Goal: Task Accomplishment & Management: Manage account settings

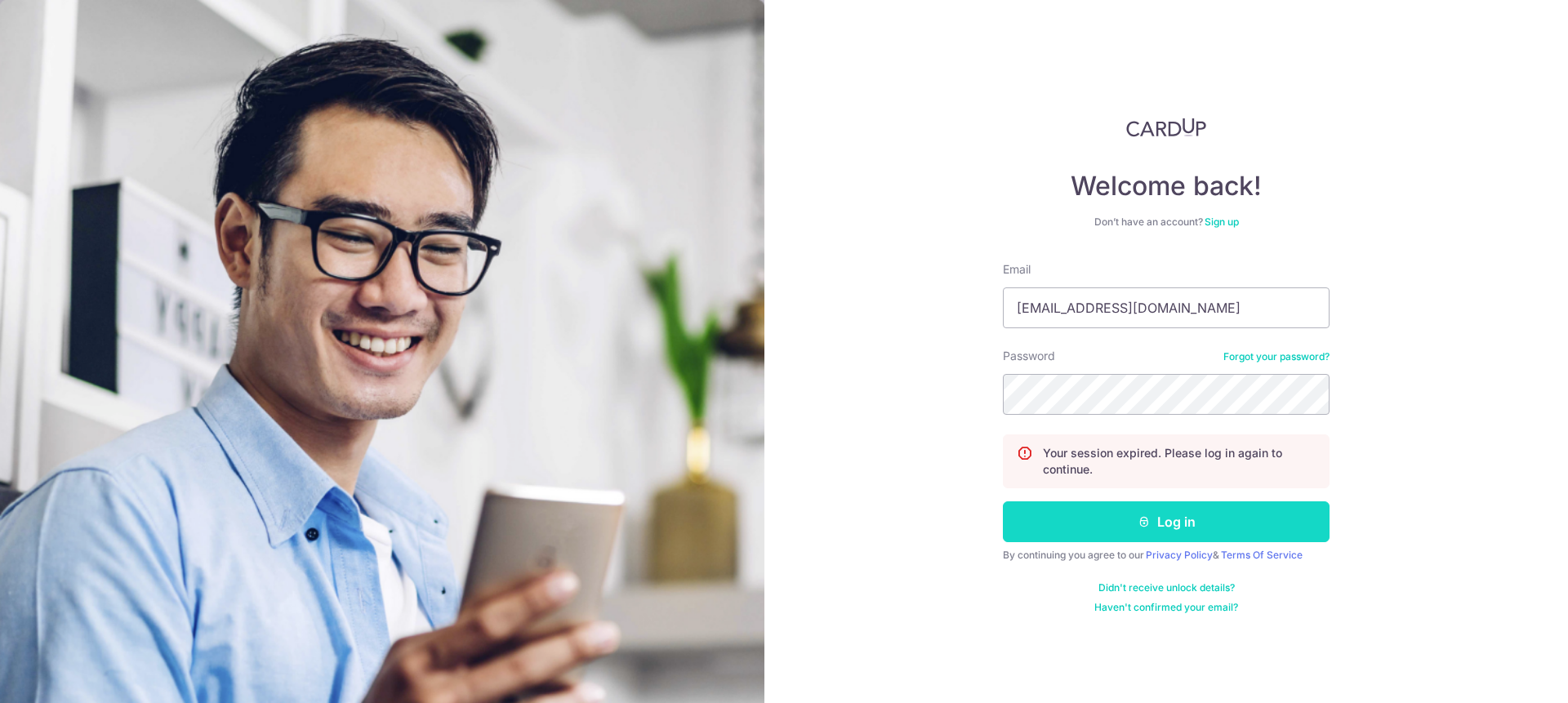
click at [1126, 525] on button "Log in" at bounding box center [1165, 521] width 326 height 41
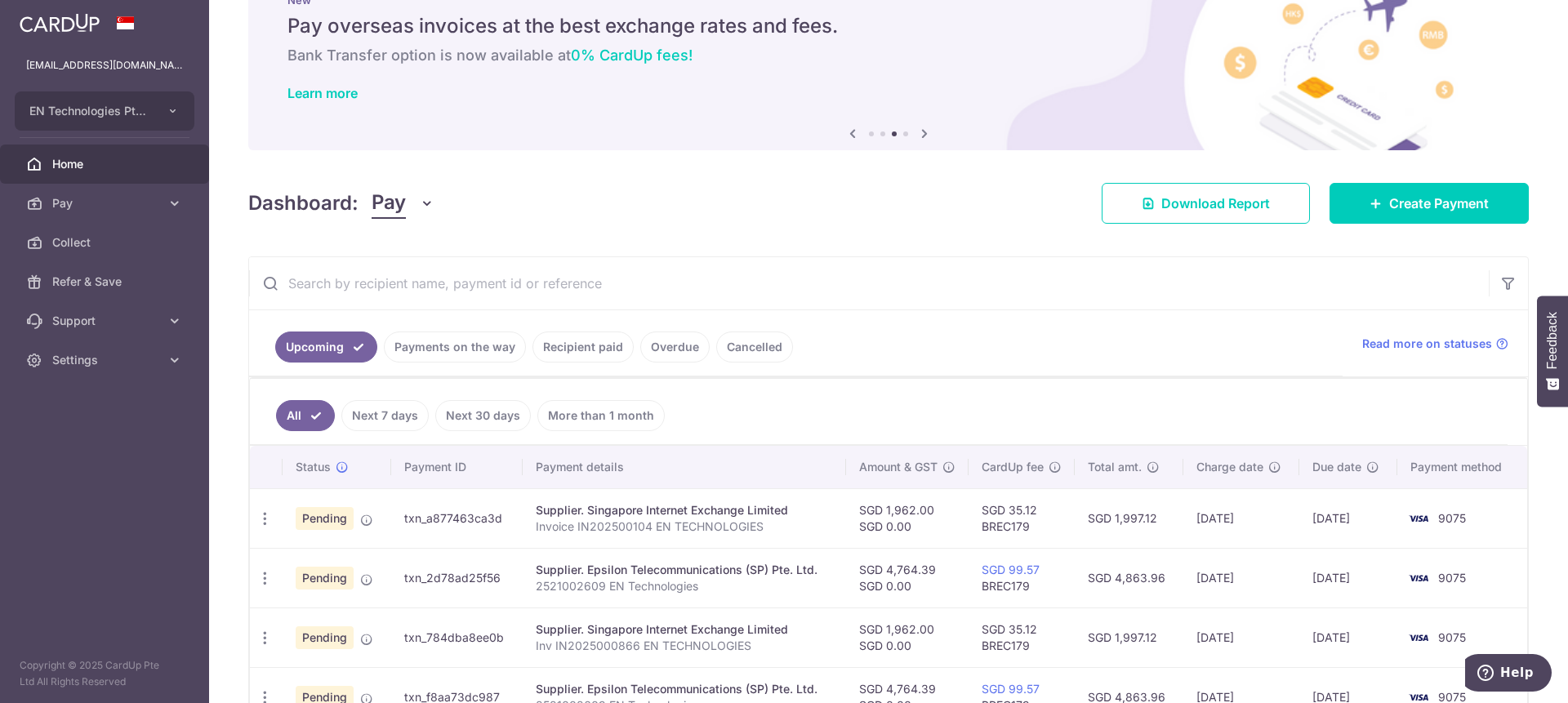
scroll to position [88, 0]
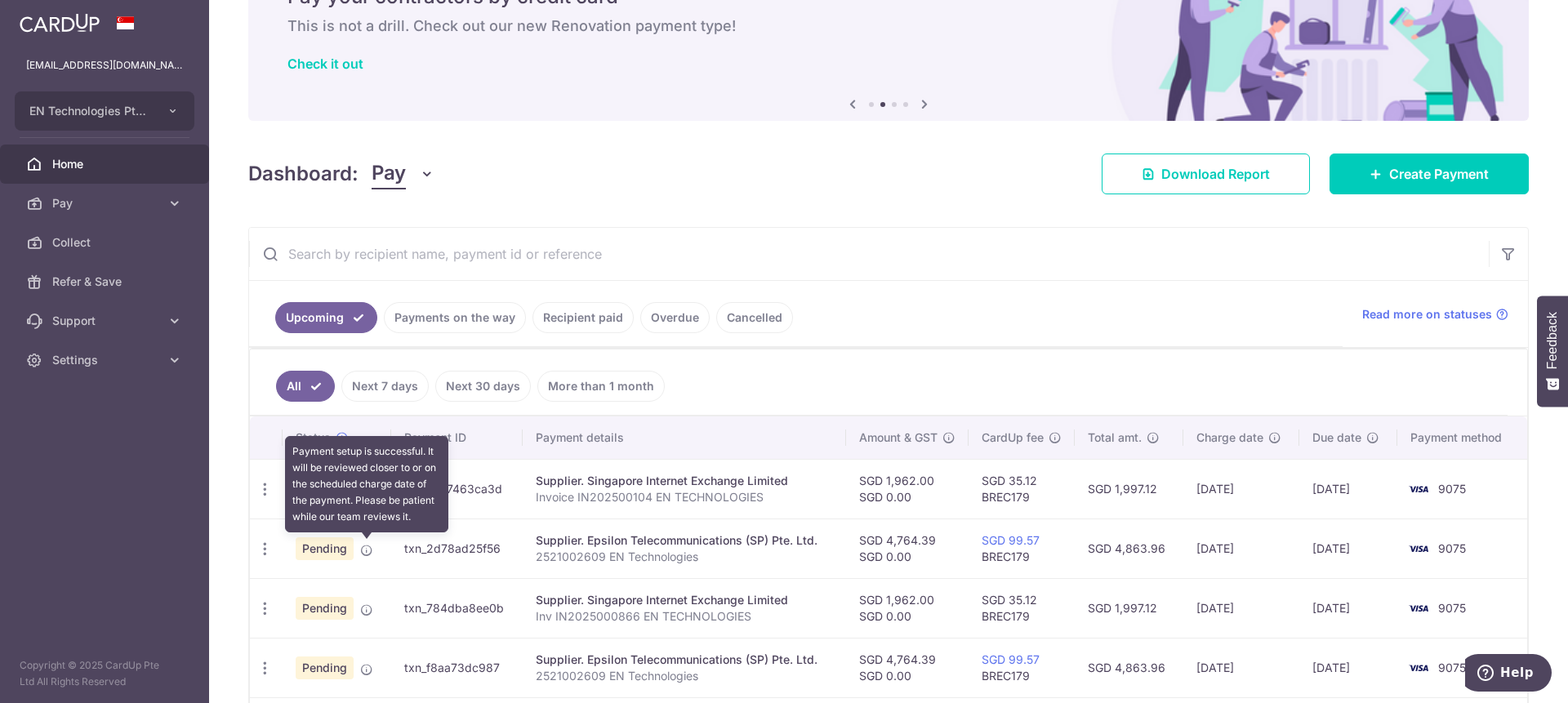
click at [369, 548] on icon at bounding box center [366, 550] width 13 height 13
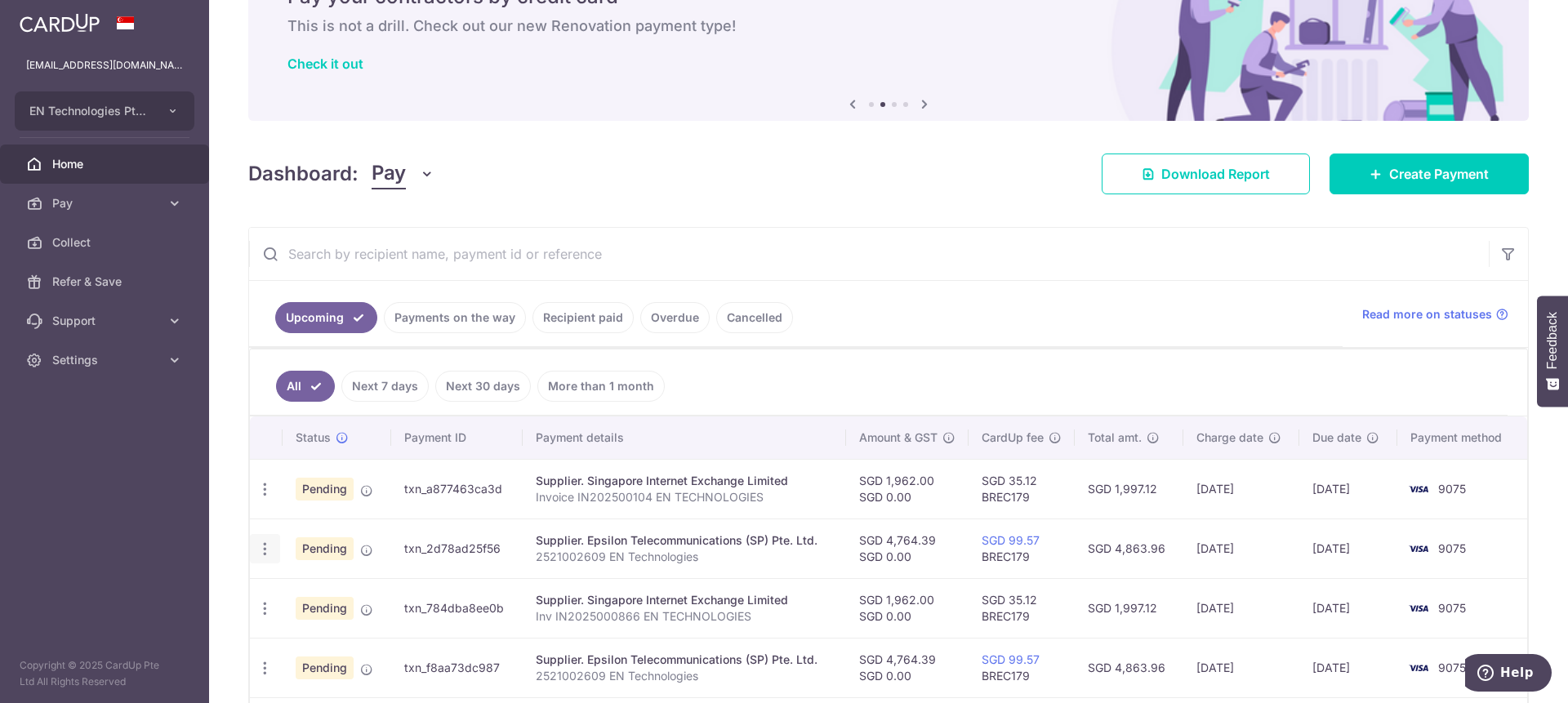
click at [272, 552] on icon "button" at bounding box center [265, 549] width 17 height 17
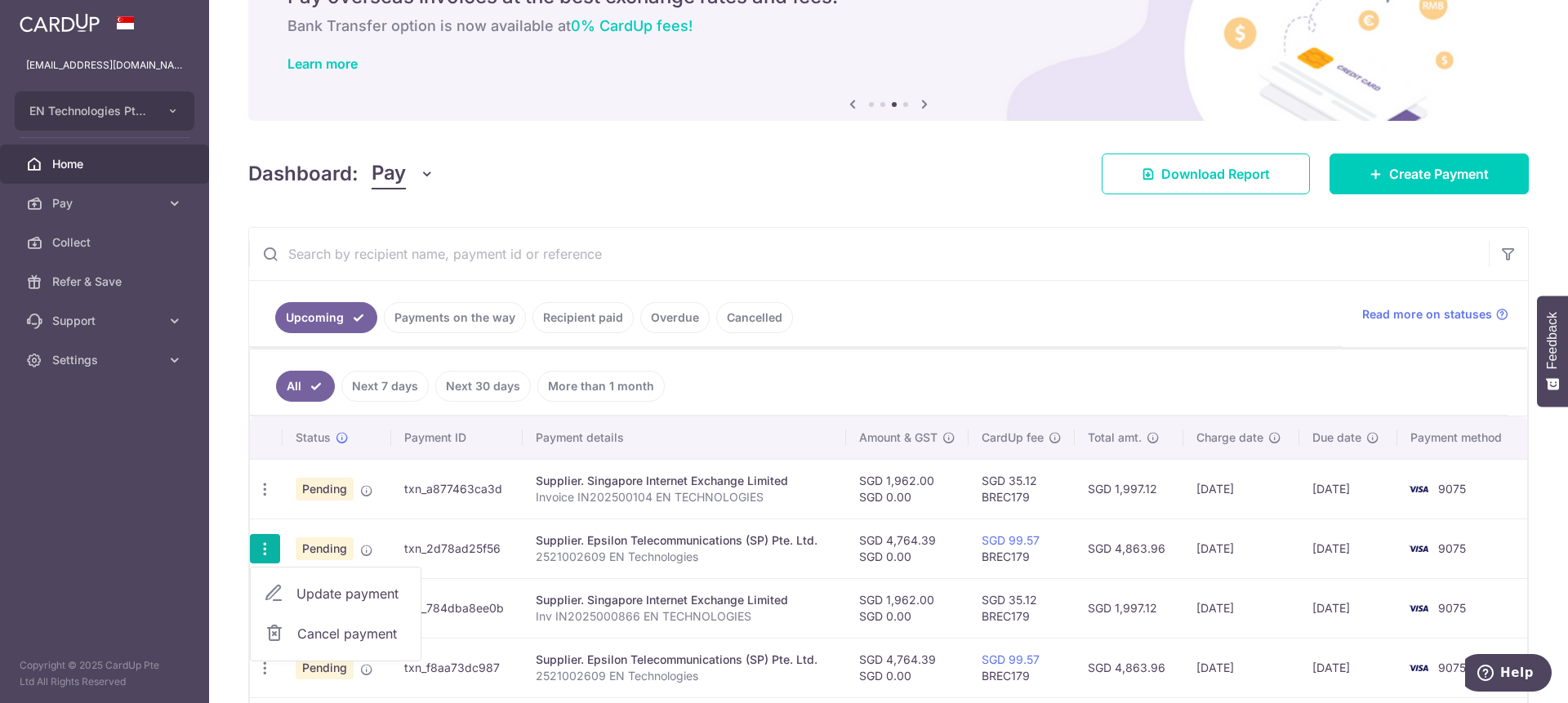
click at [328, 595] on span "Update payment" at bounding box center [352, 593] width 111 height 20
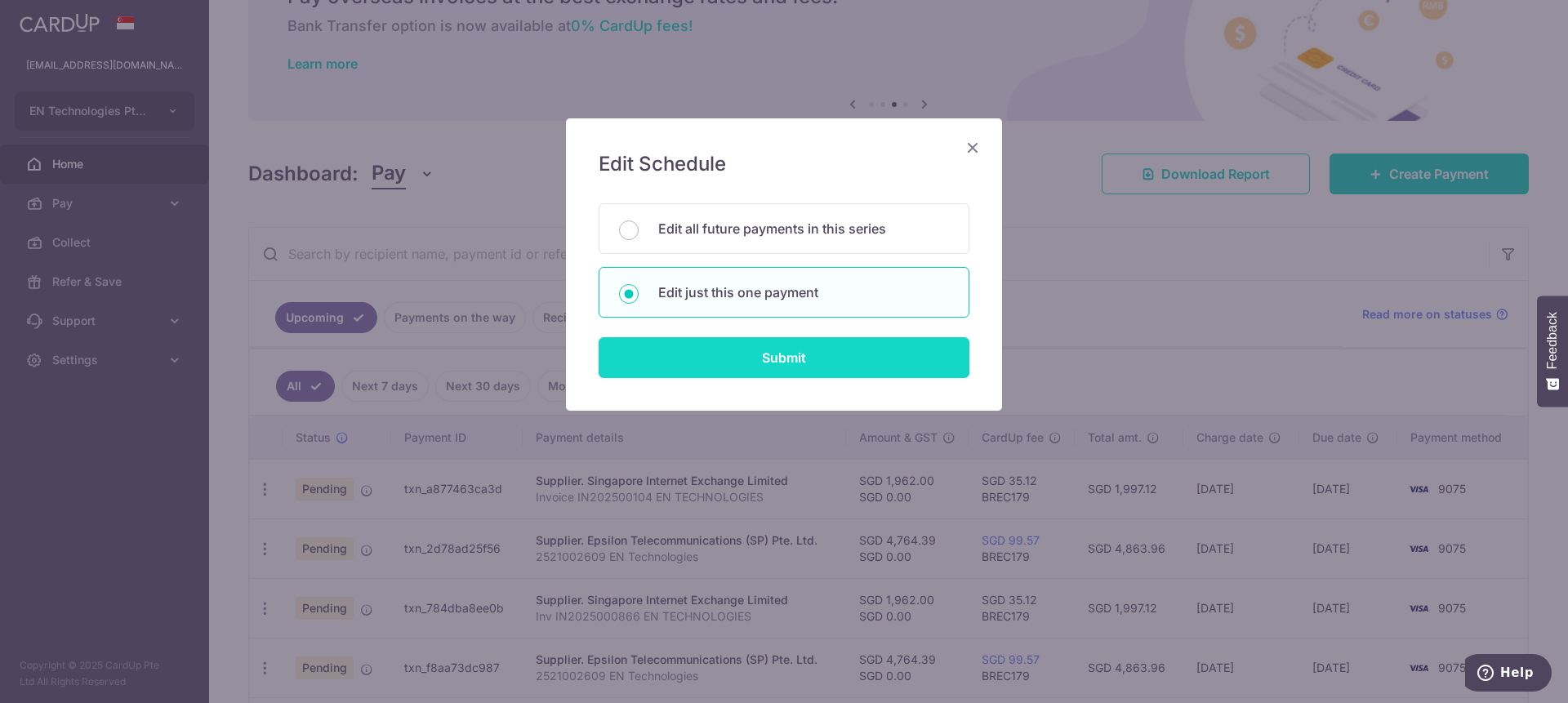
click at [708, 360] on input "Submit" at bounding box center [784, 357] width 371 height 41
radio input "true"
type input "4,764.39"
type input "0.00"
type input "12/09/2025"
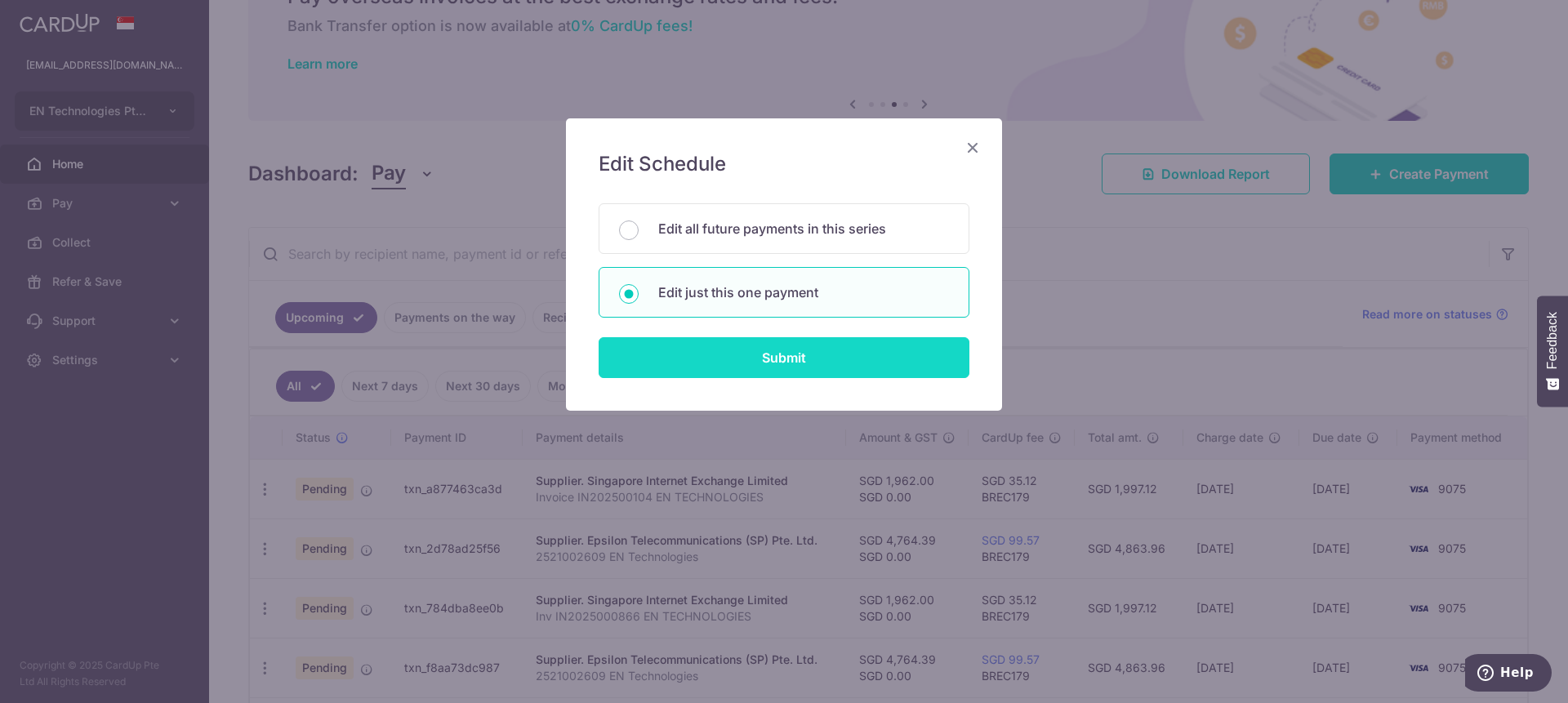
type input "2521002609 EN Technologies"
type input "Epsilion monthl"
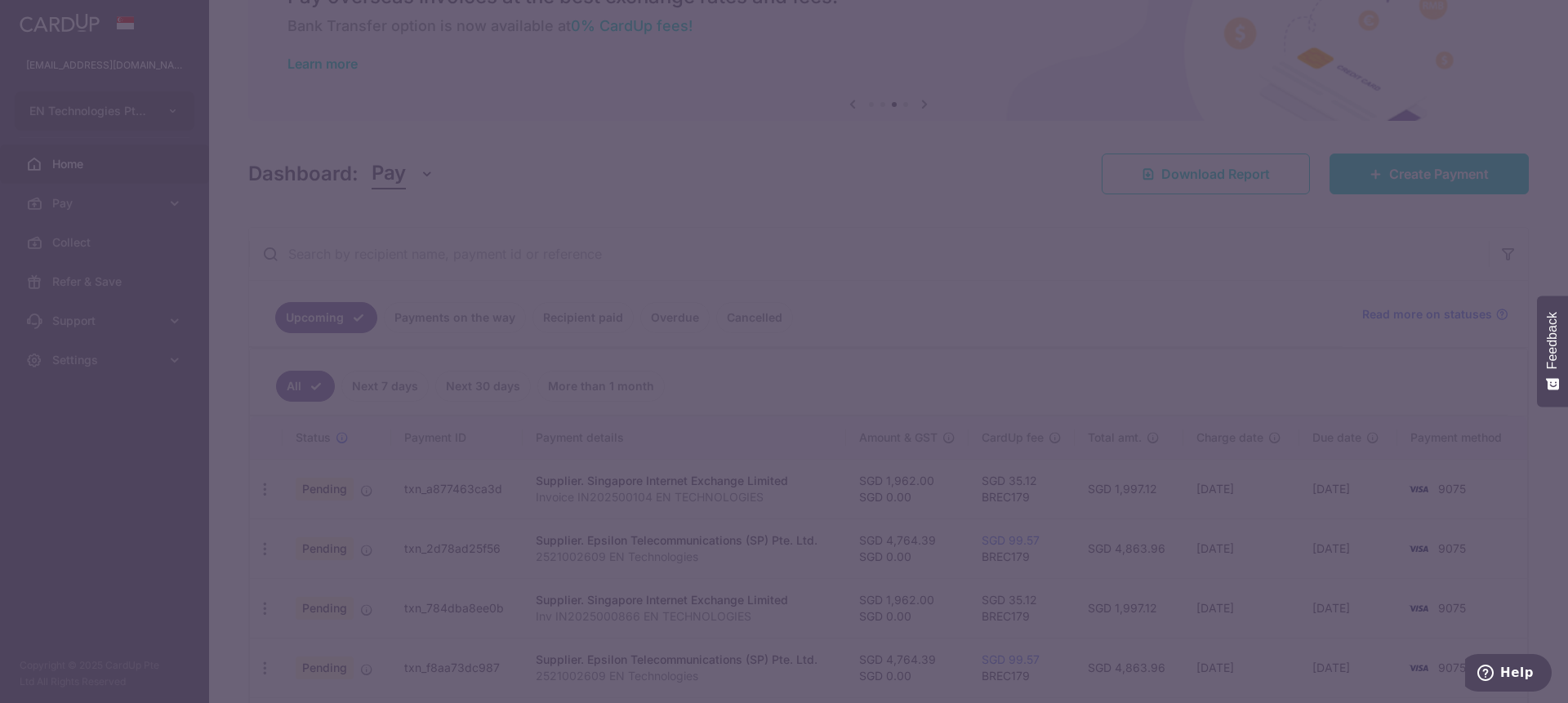
type input "BREC179"
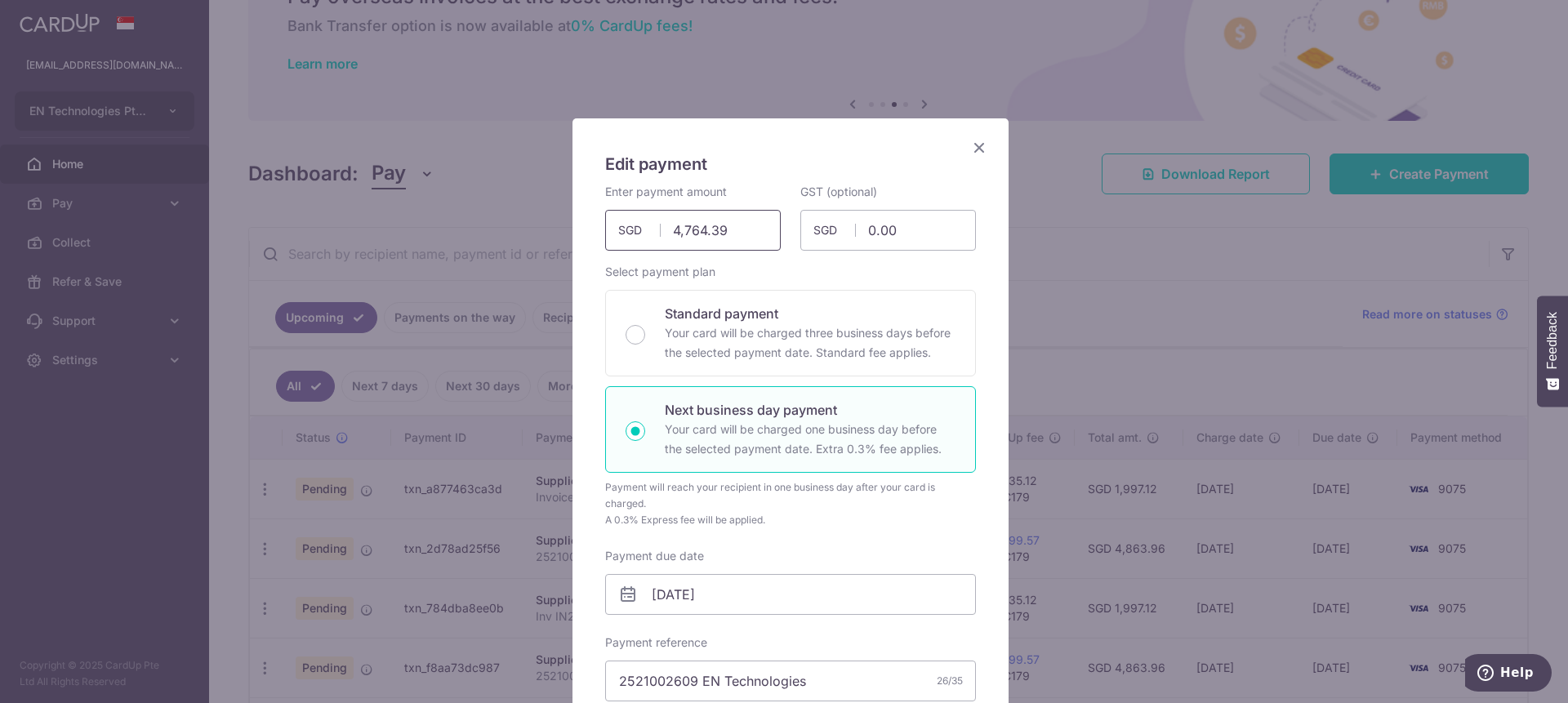
click at [698, 230] on input "4,764.39" at bounding box center [693, 229] width 176 height 41
paste input "6177.03"
type input "6,177.03"
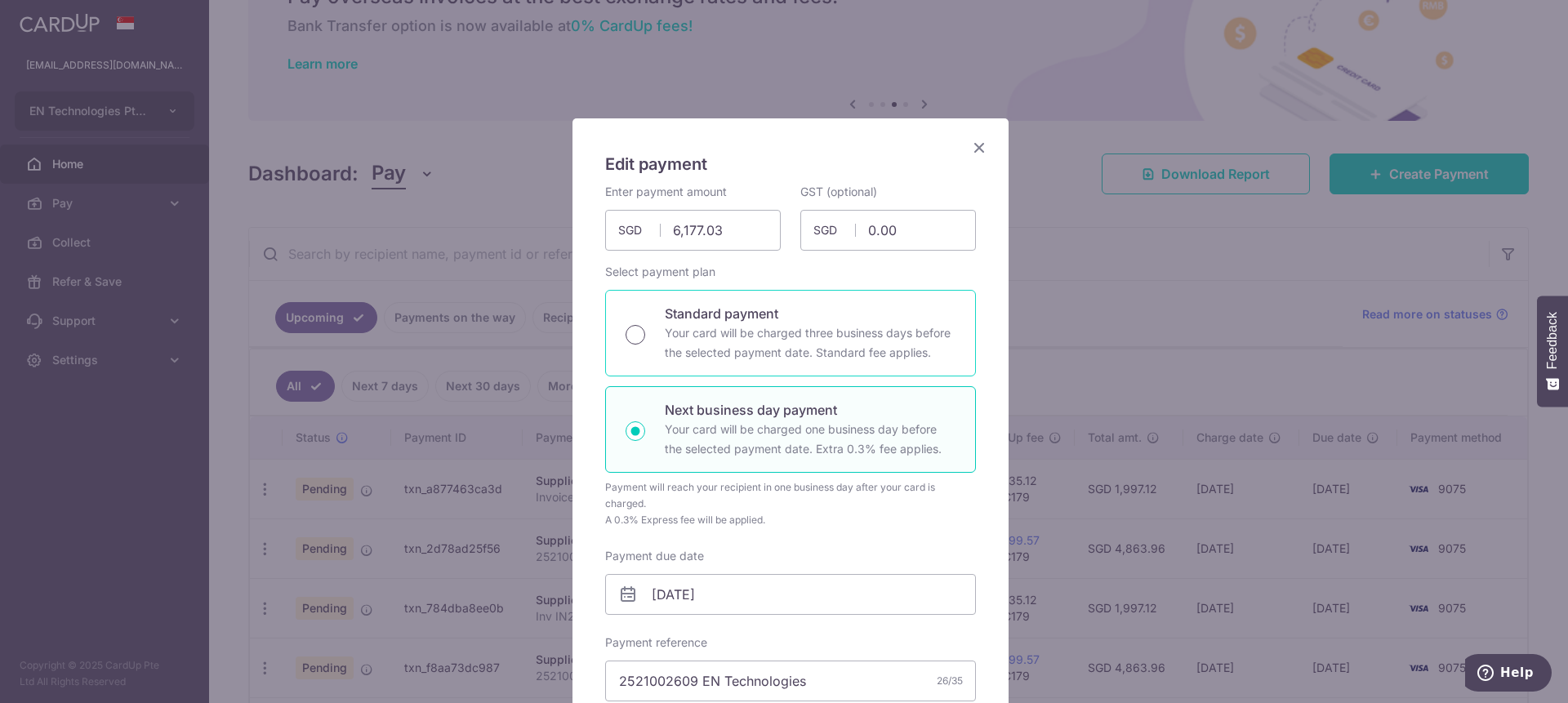
click at [632, 332] on input "Standard payment Your card will be charged three business days before the selec…" at bounding box center [635, 334] width 20 height 20
radio input "true"
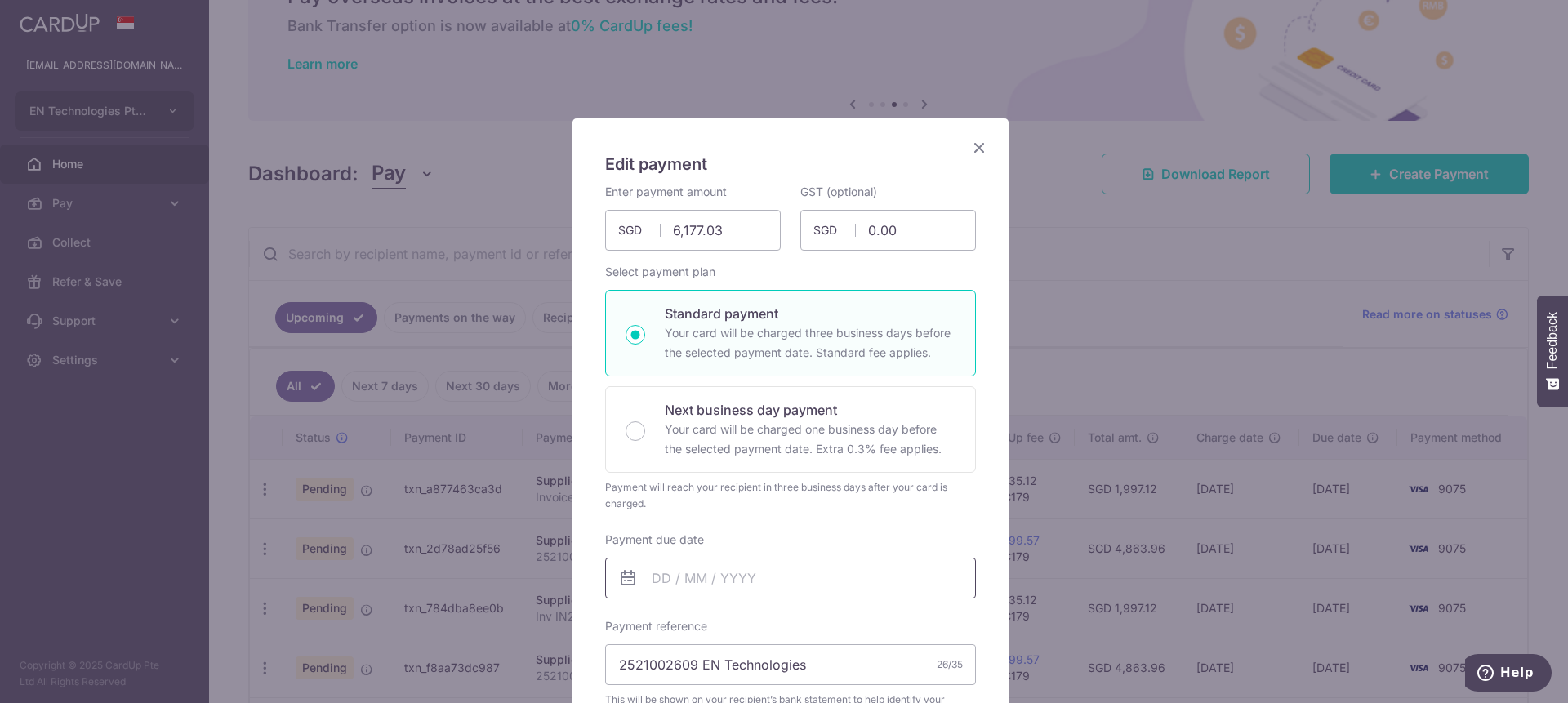
click at [703, 575] on input "Payment due date" at bounding box center [790, 577] width 371 height 41
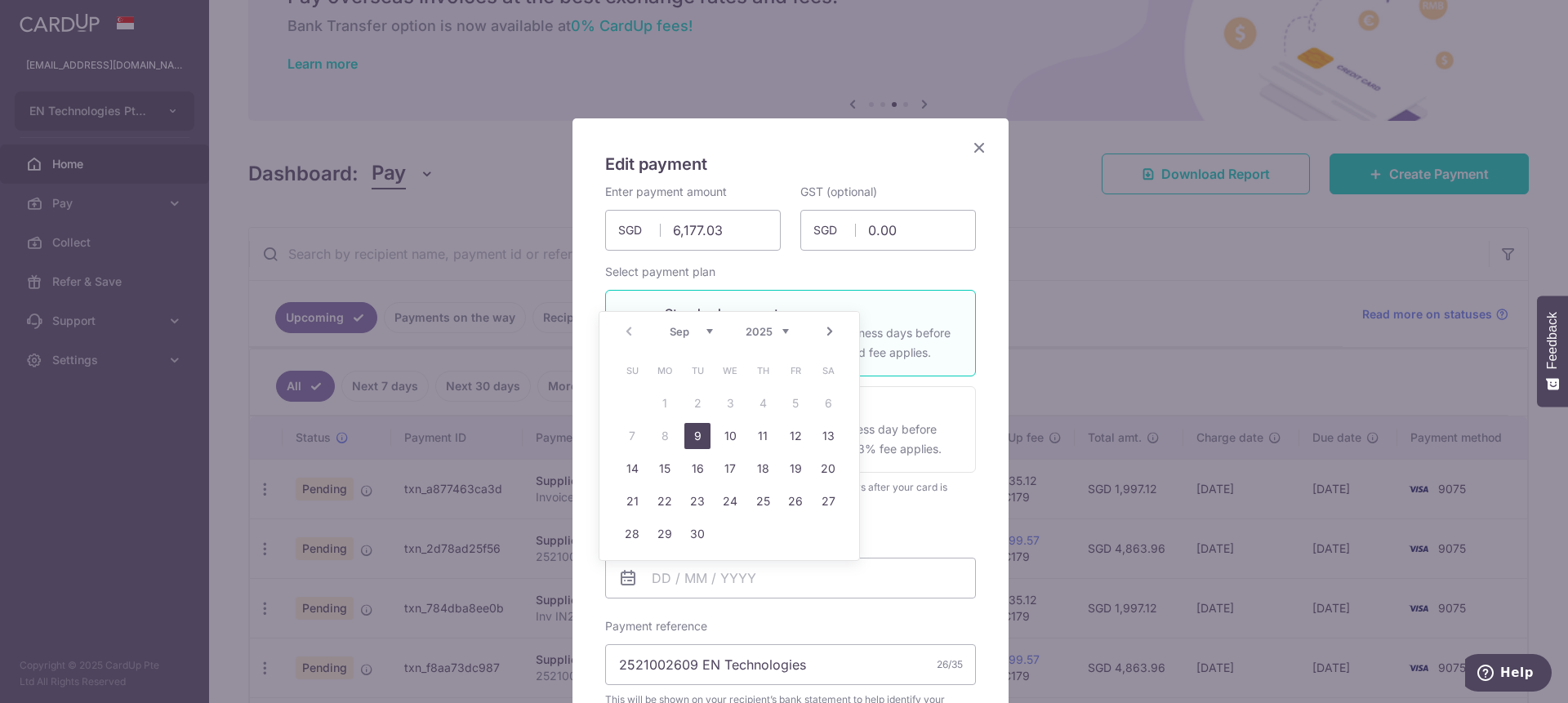
click at [699, 431] on link "9" at bounding box center [697, 436] width 26 height 26
type input "[DATE]"
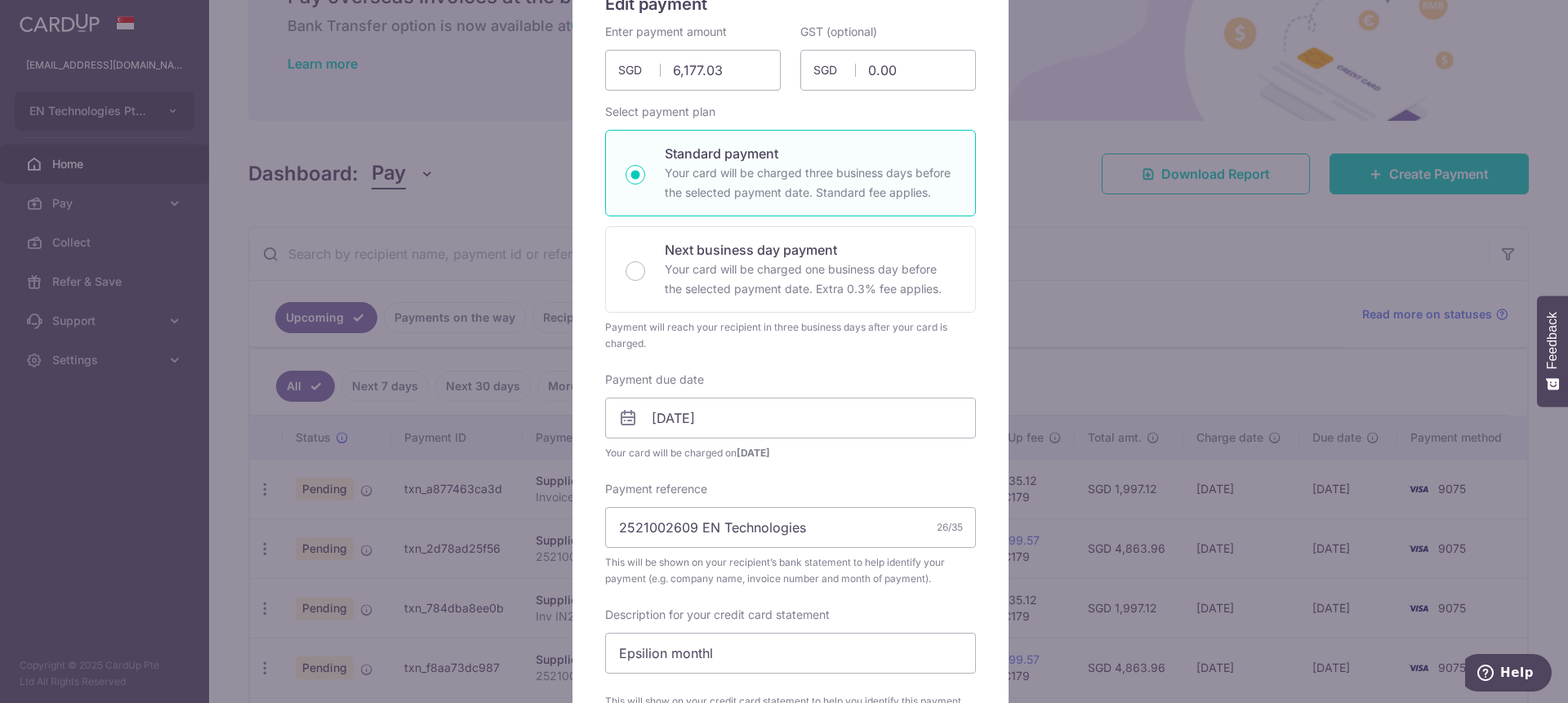
scroll to position [177, 0]
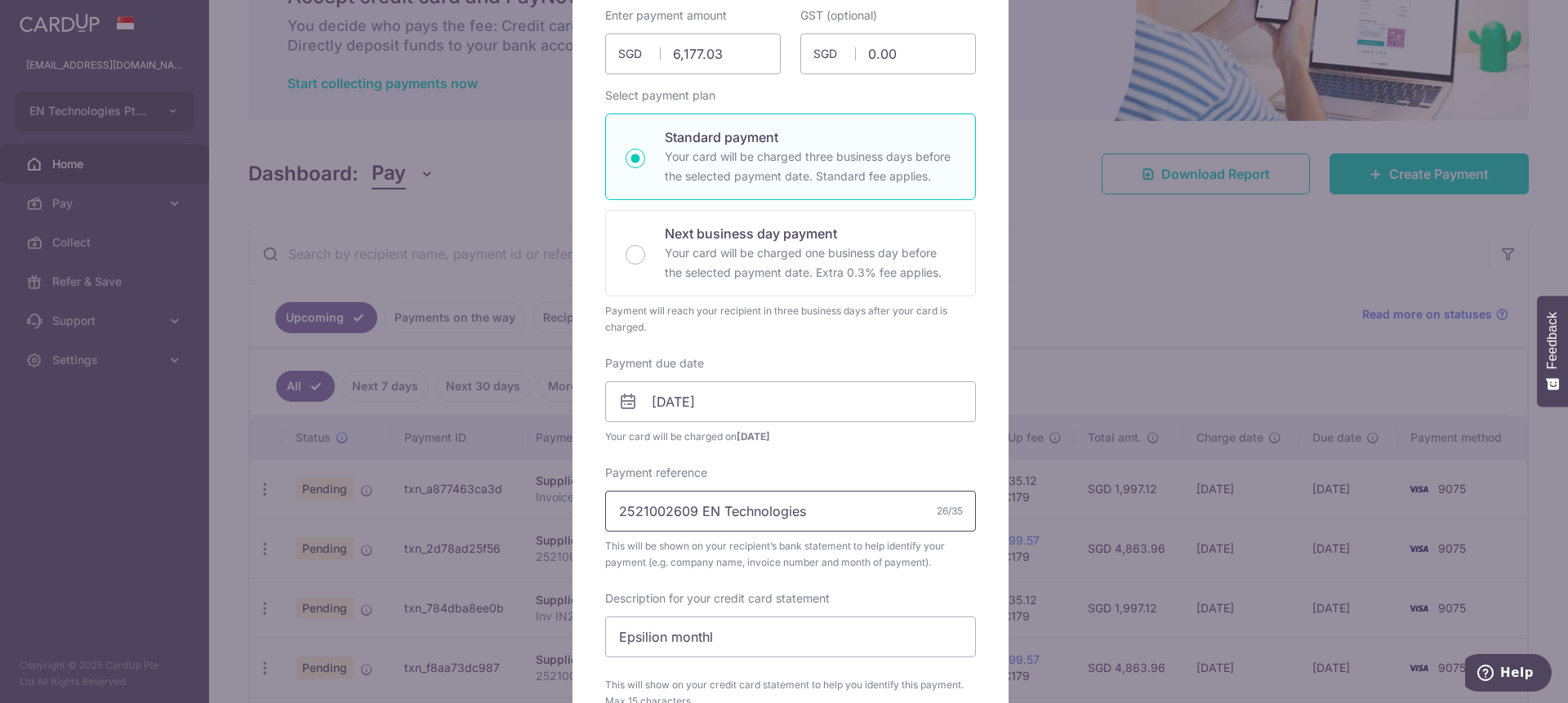
click at [671, 511] on input "2521002609 EN Technologies" at bounding box center [790, 511] width 371 height 41
click at [671, 510] on input "2521002609 EN Technologies" at bounding box center [790, 511] width 371 height 41
paste input "3002"
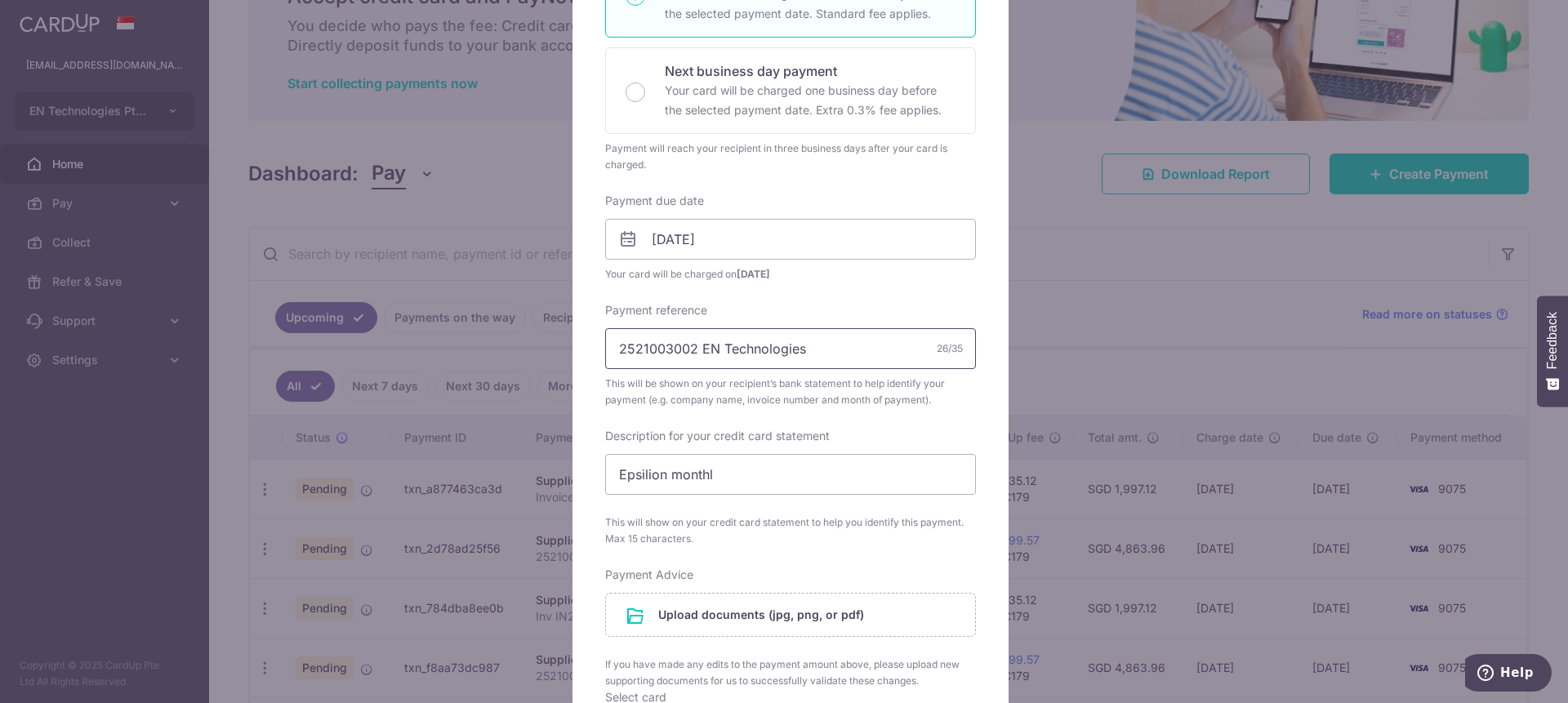
scroll to position [382, 0]
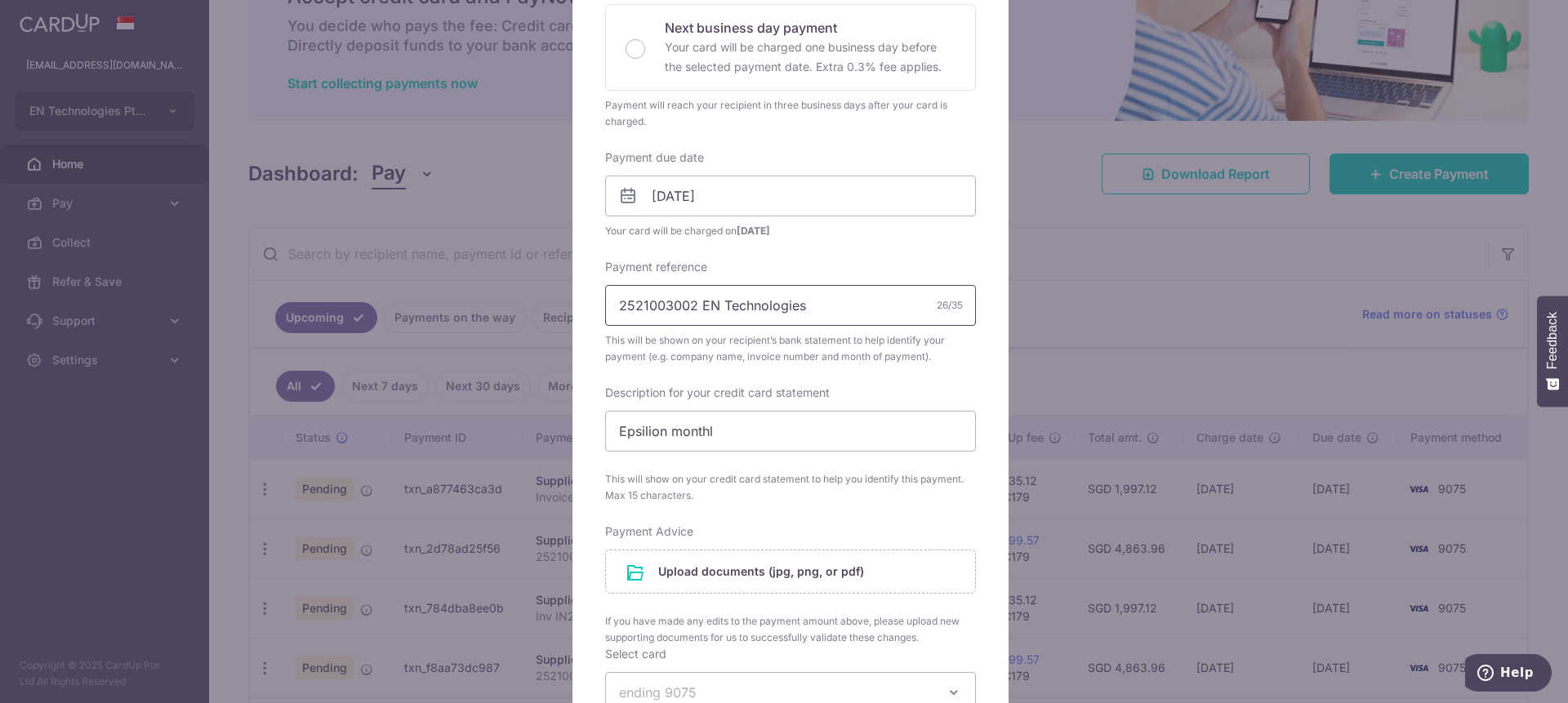
type input "2521003002 EN Technologies"
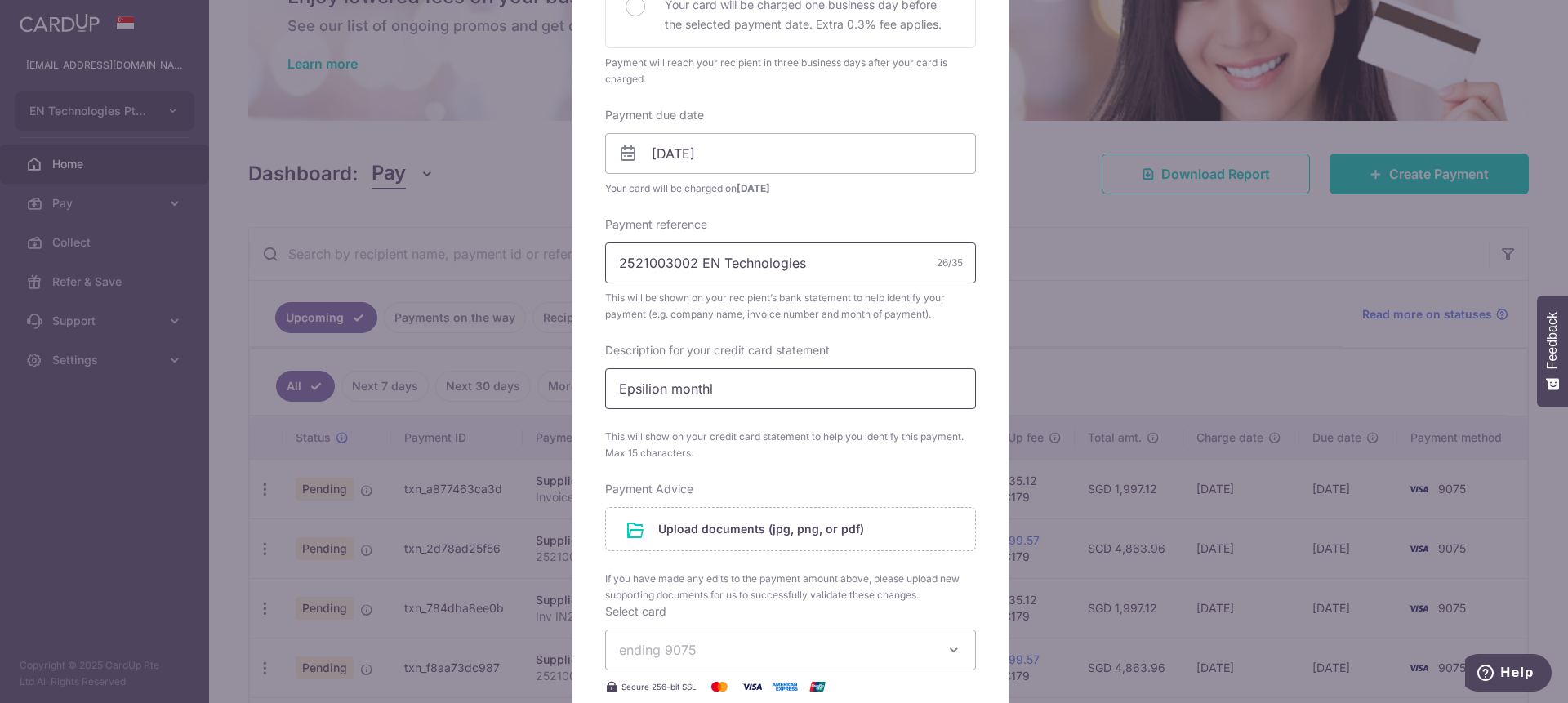
scroll to position [558, 0]
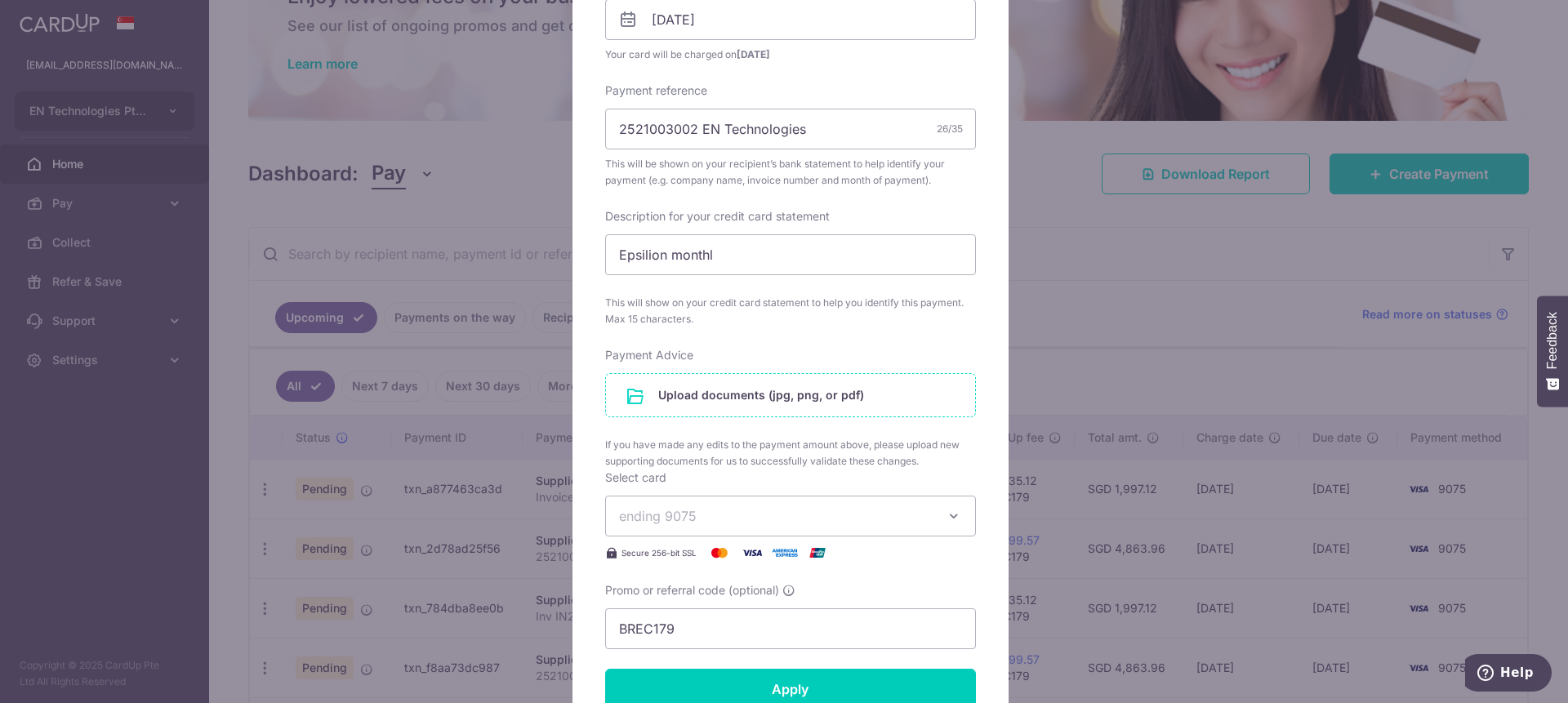
click at [763, 399] on input "file" at bounding box center [790, 395] width 369 height 42
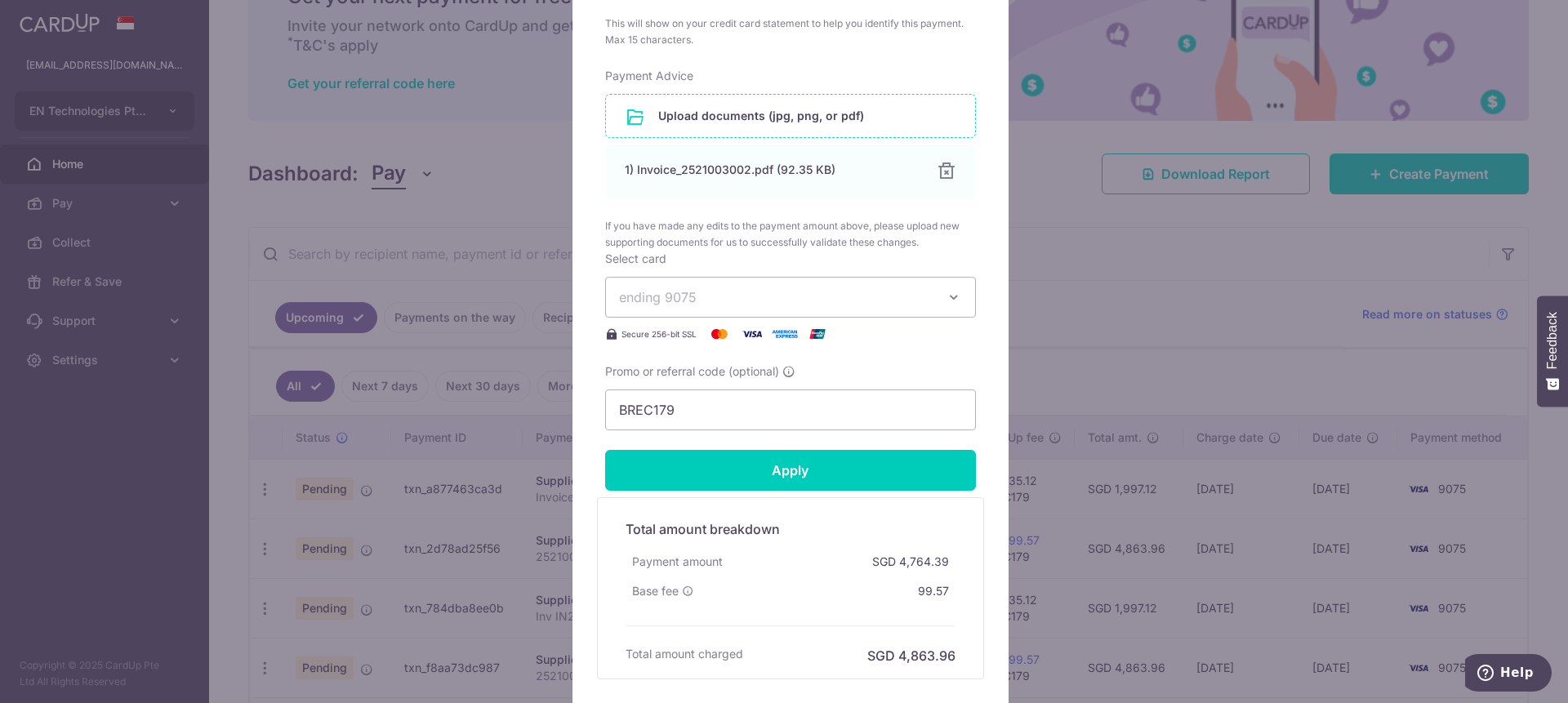
scroll to position [926, 0]
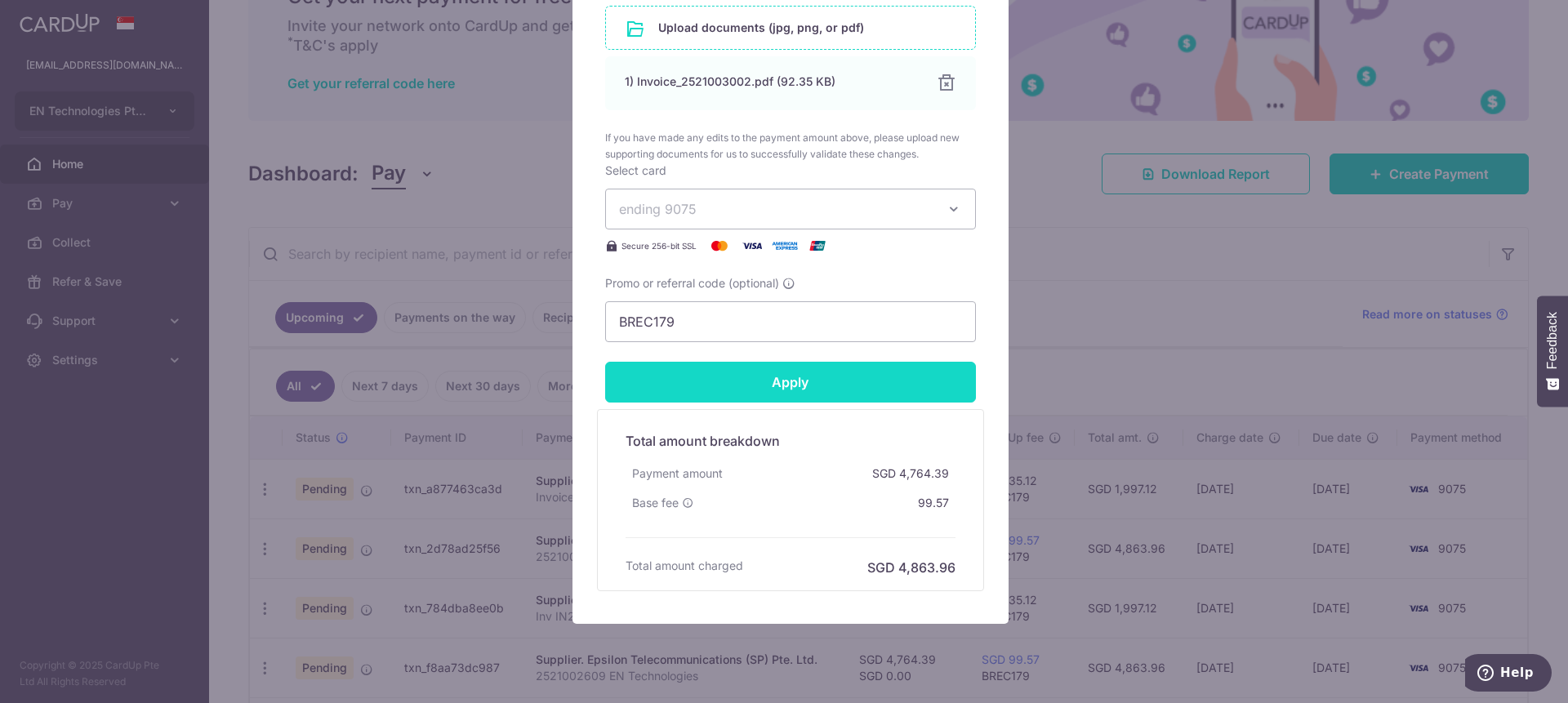
click at [814, 389] on input "Apply" at bounding box center [790, 382] width 371 height 41
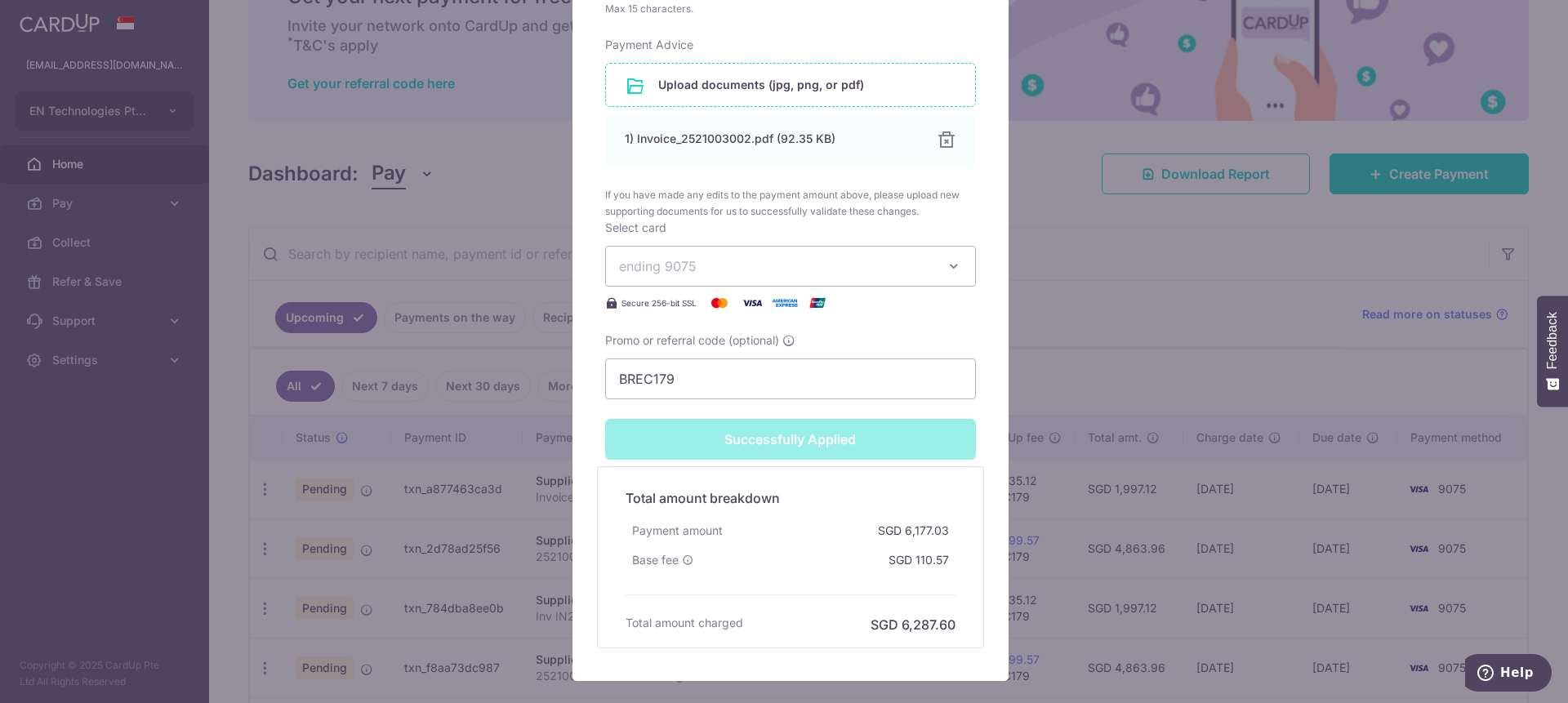
type input "Successfully Applied"
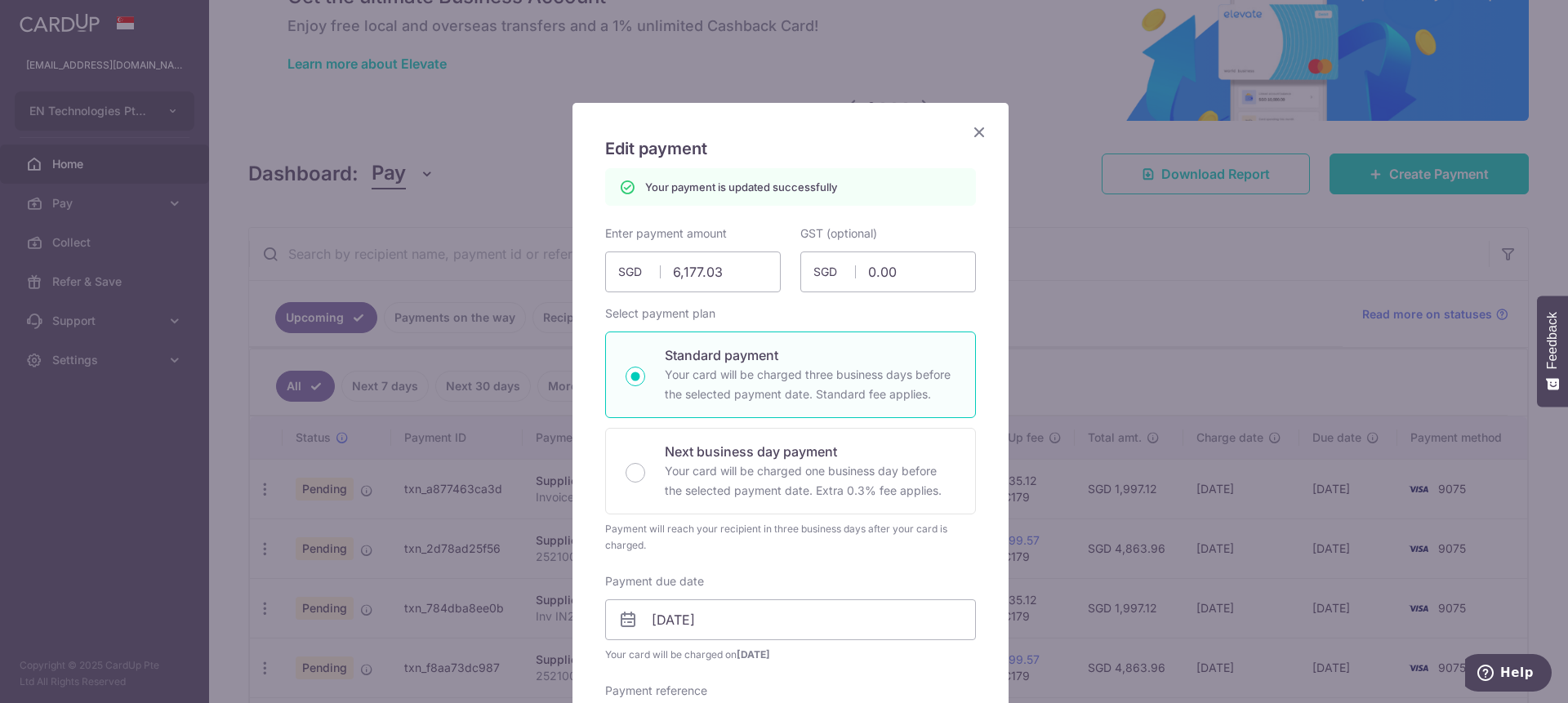
scroll to position [0, 0]
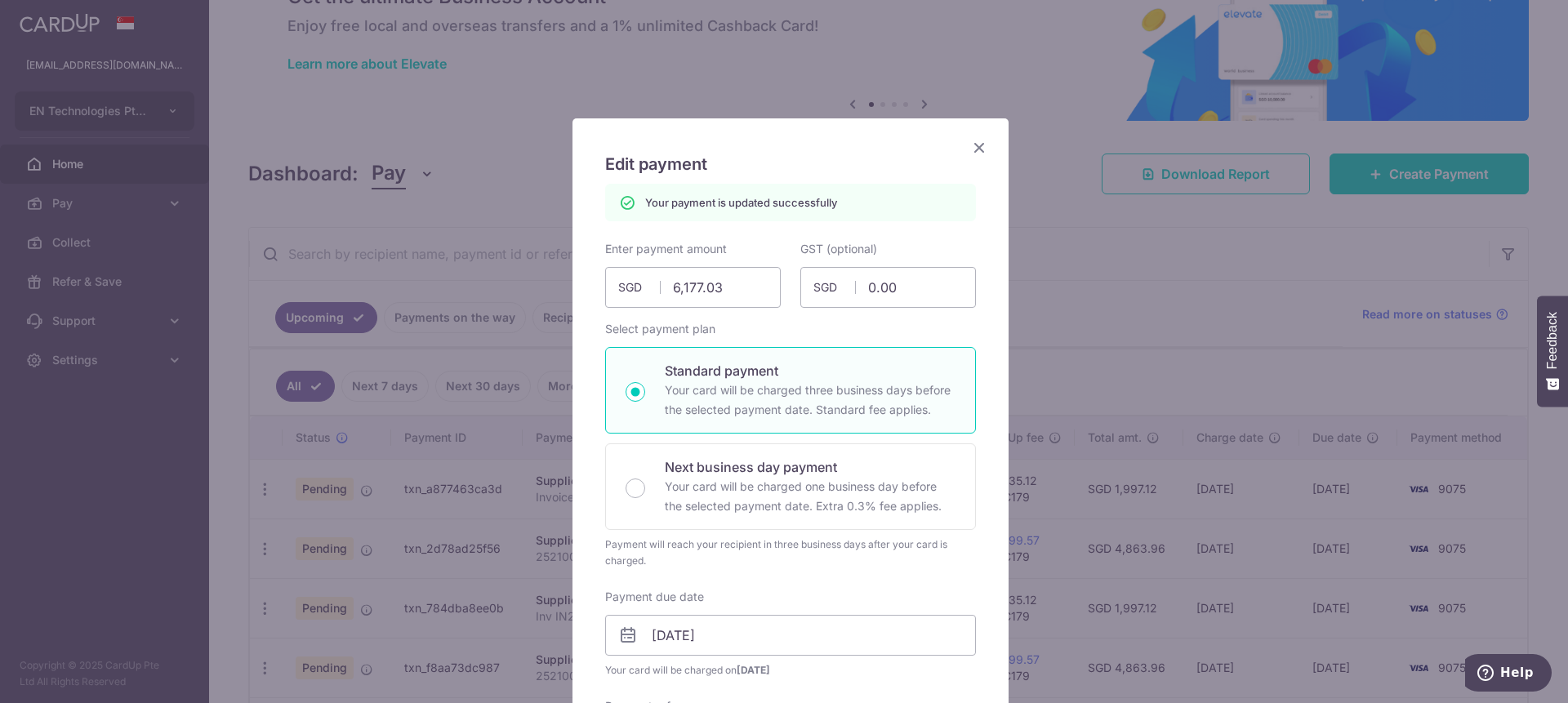
click at [969, 146] on icon "Close" at bounding box center [978, 147] width 20 height 21
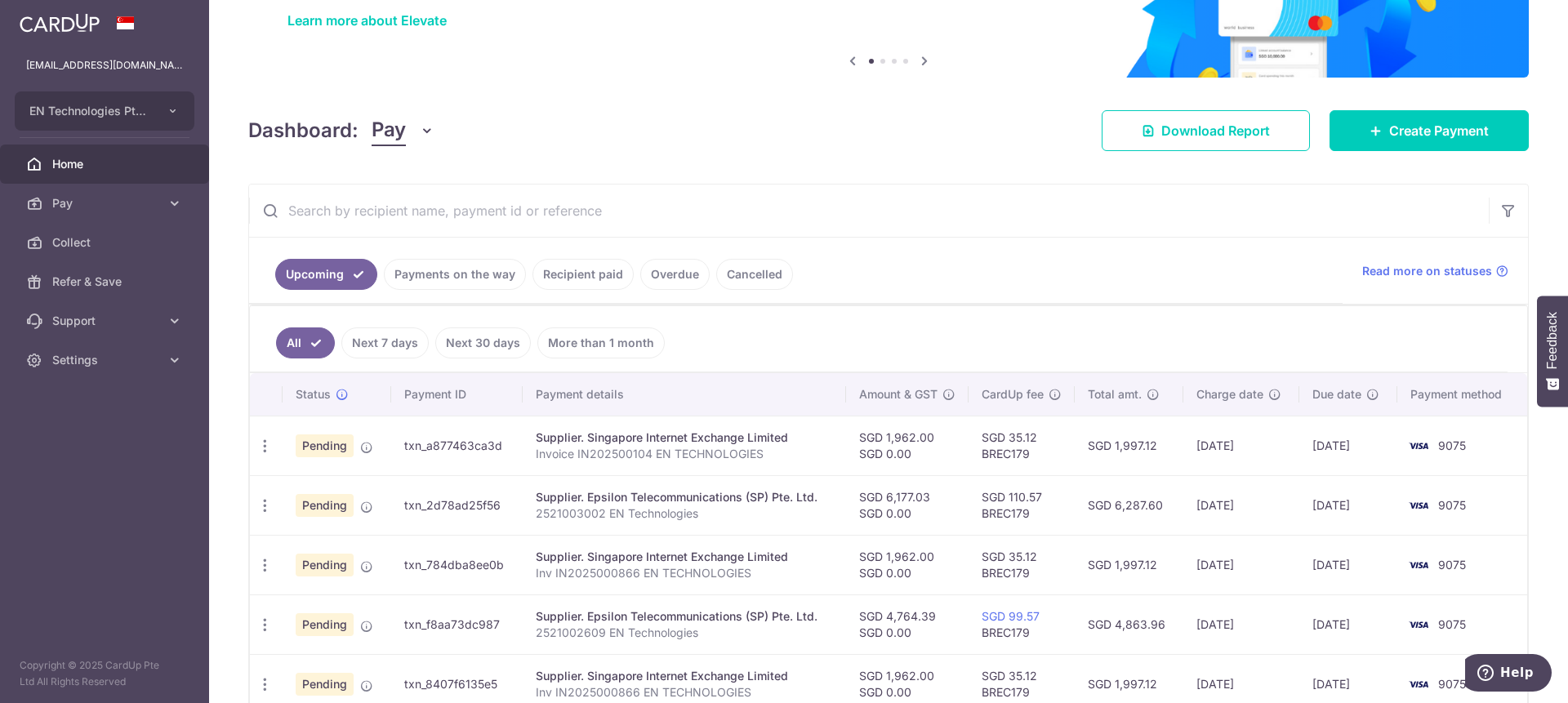
scroll to position [132, 0]
